Goal: Task Accomplishment & Management: Complete application form

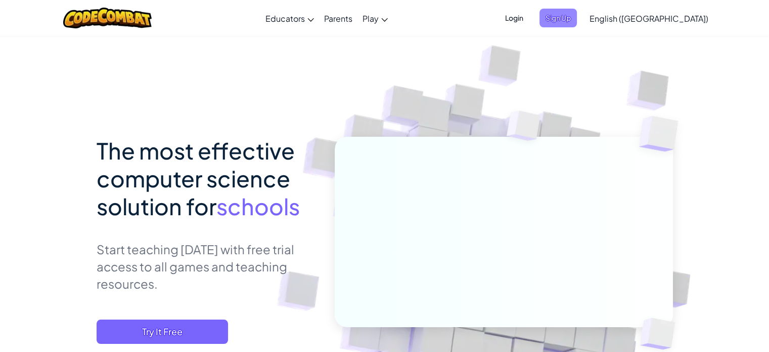
click at [577, 21] on span "Sign Up" at bounding box center [558, 18] width 37 height 19
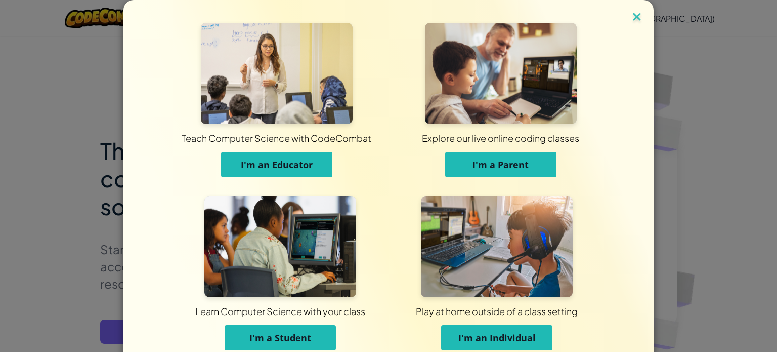
click at [633, 20] on img at bounding box center [636, 17] width 13 height 15
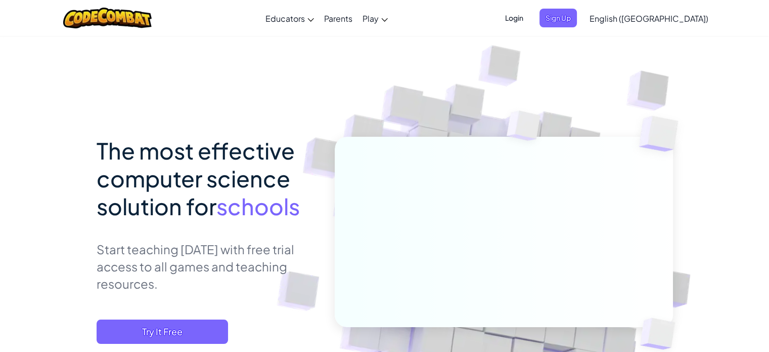
click at [530, 18] on span "Login" at bounding box center [514, 18] width 30 height 19
